Goal: Find specific page/section: Find specific page/section

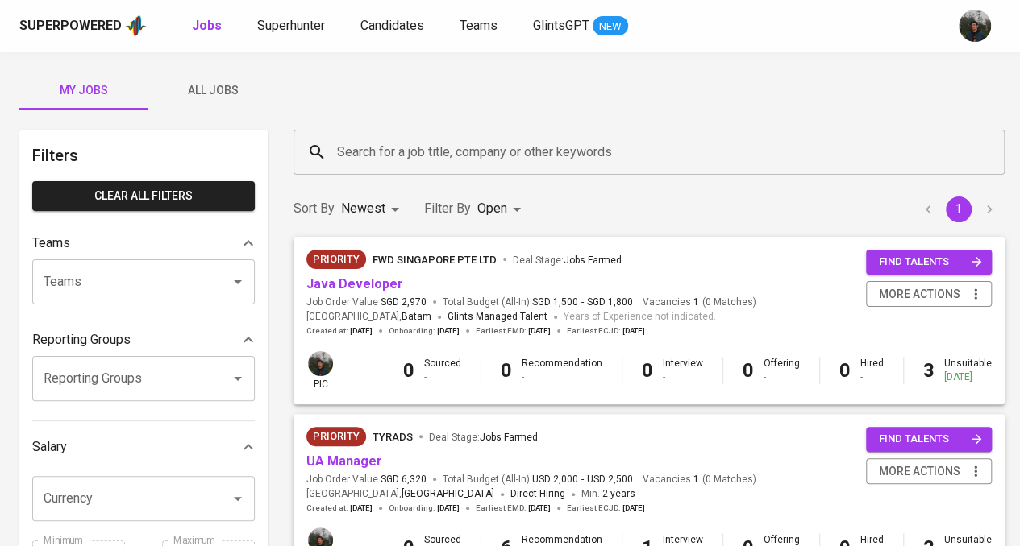
click at [368, 27] on span "Candidates" at bounding box center [392, 25] width 64 height 15
click at [283, 23] on span "Superhunter" at bounding box center [291, 25] width 68 height 15
